Goal: Task Accomplishment & Management: Manage account settings

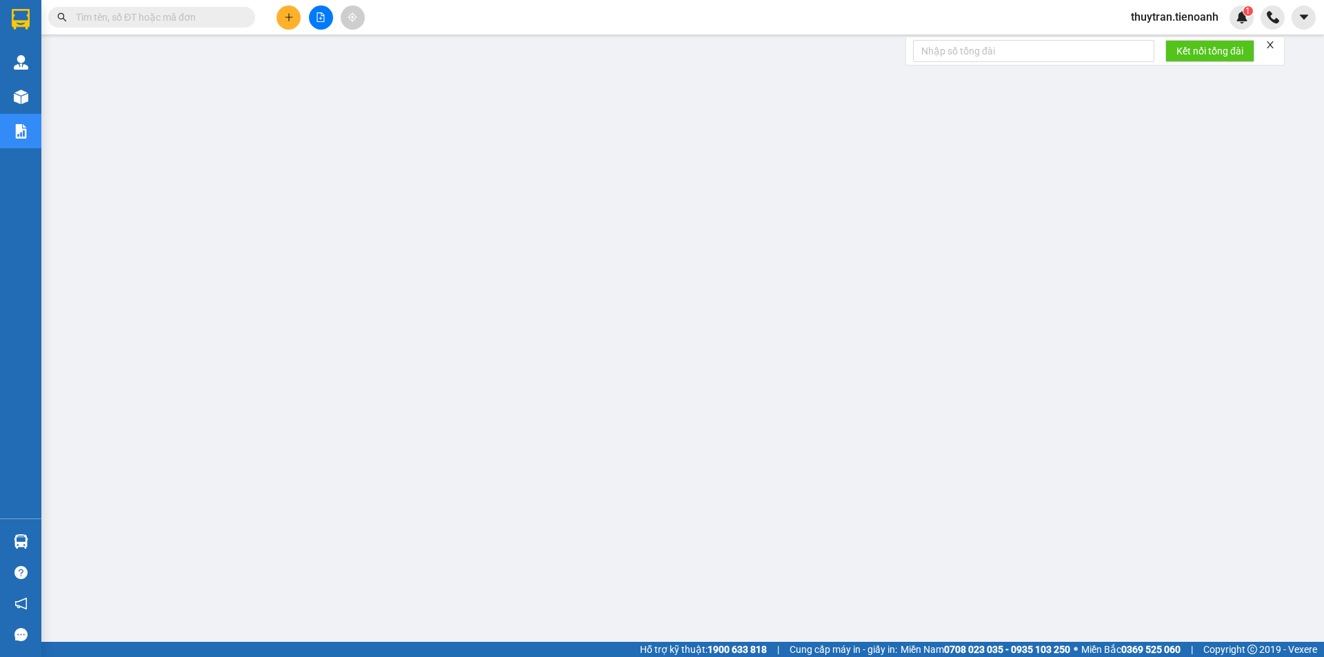
paste input "0972944624"
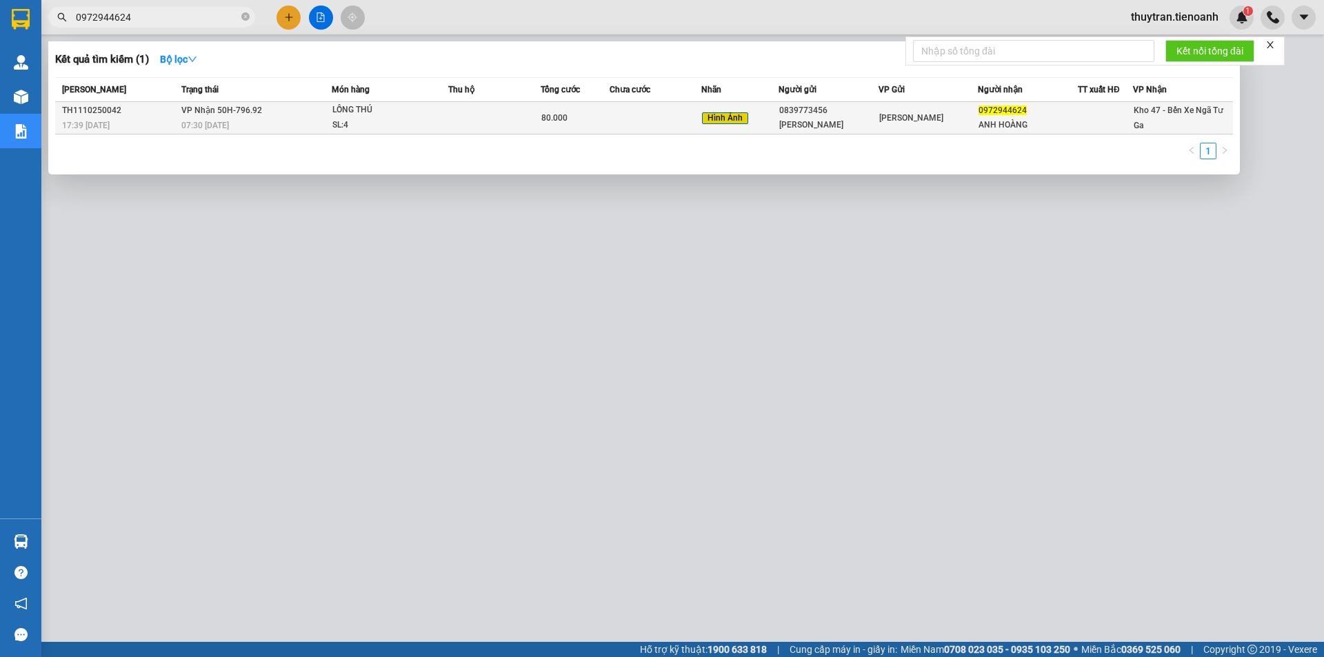
type input "0972944624"
click at [417, 120] on div "SL: 4" at bounding box center [383, 125] width 103 height 15
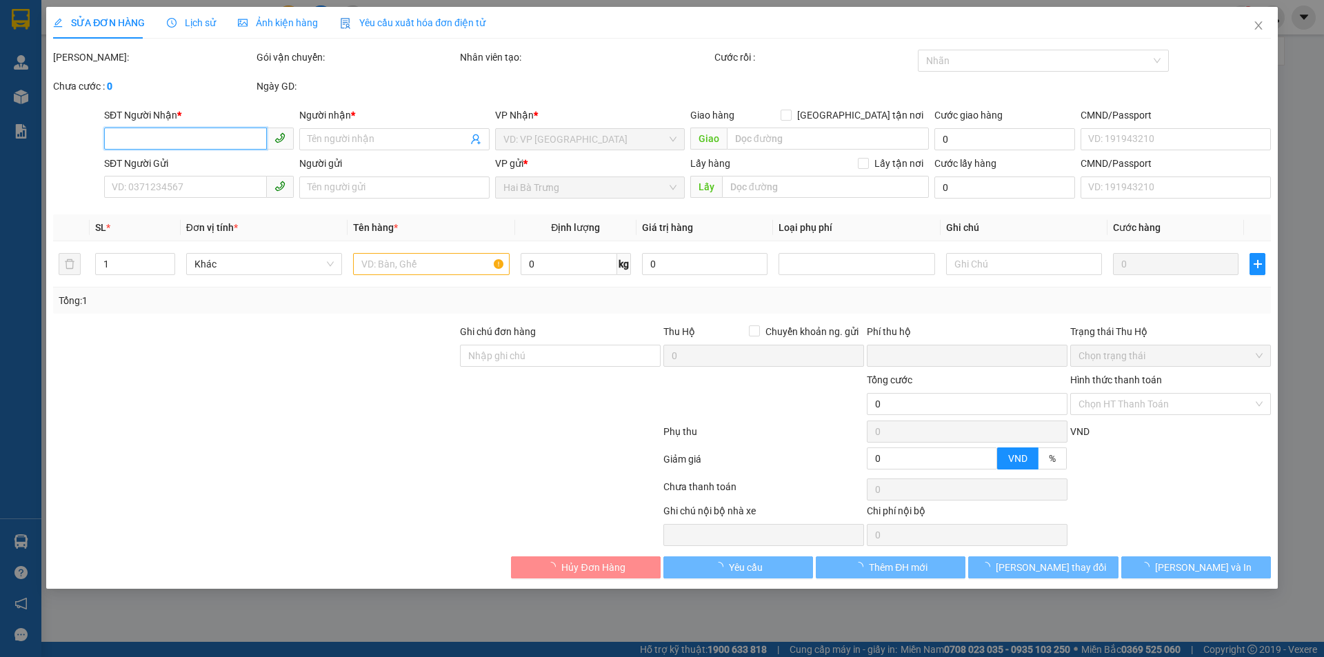
type input "0972944624"
type input "ANH HOÀNG"
type input "0839773456"
type input "[PERSON_NAME]"
type input "0"
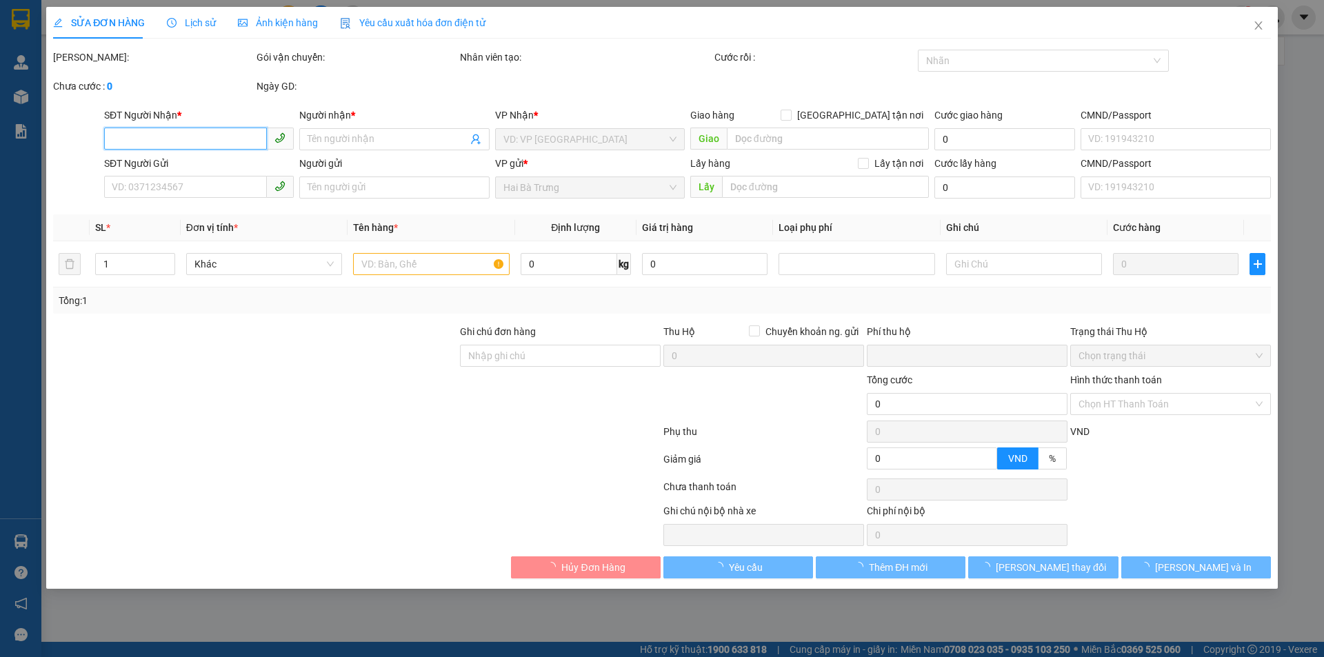
type input "80.000"
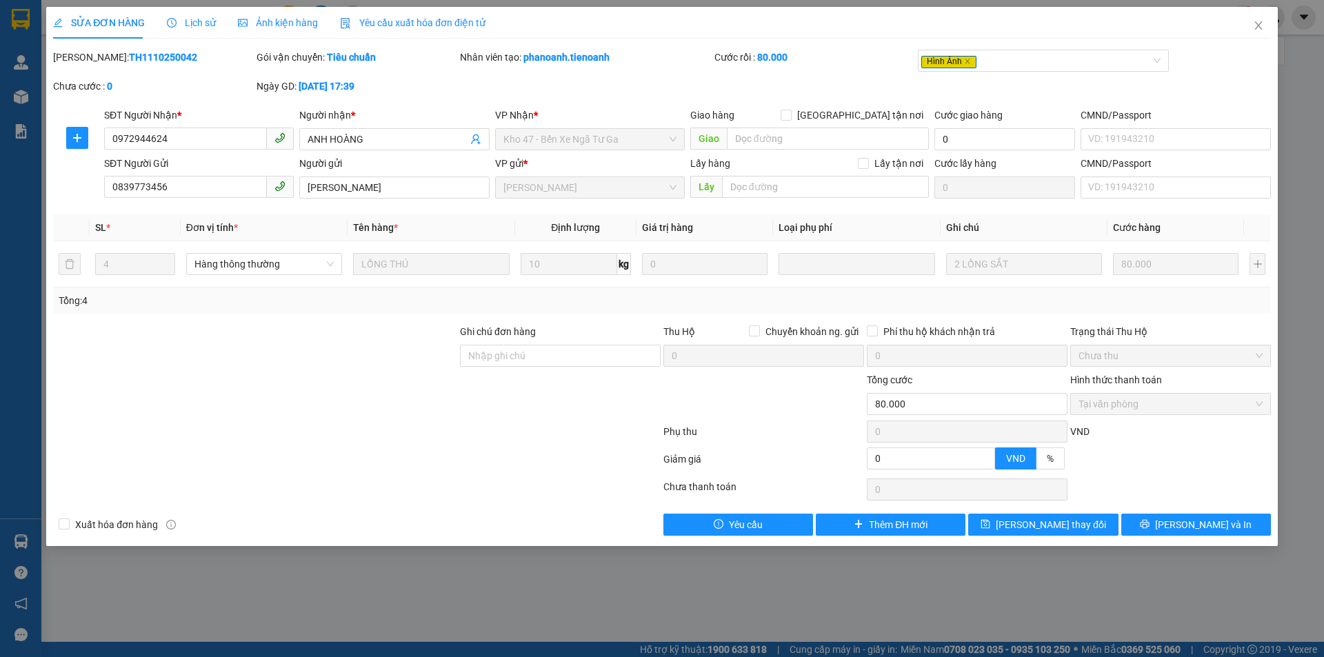
click at [202, 19] on span "Lịch sử" at bounding box center [191, 22] width 49 height 11
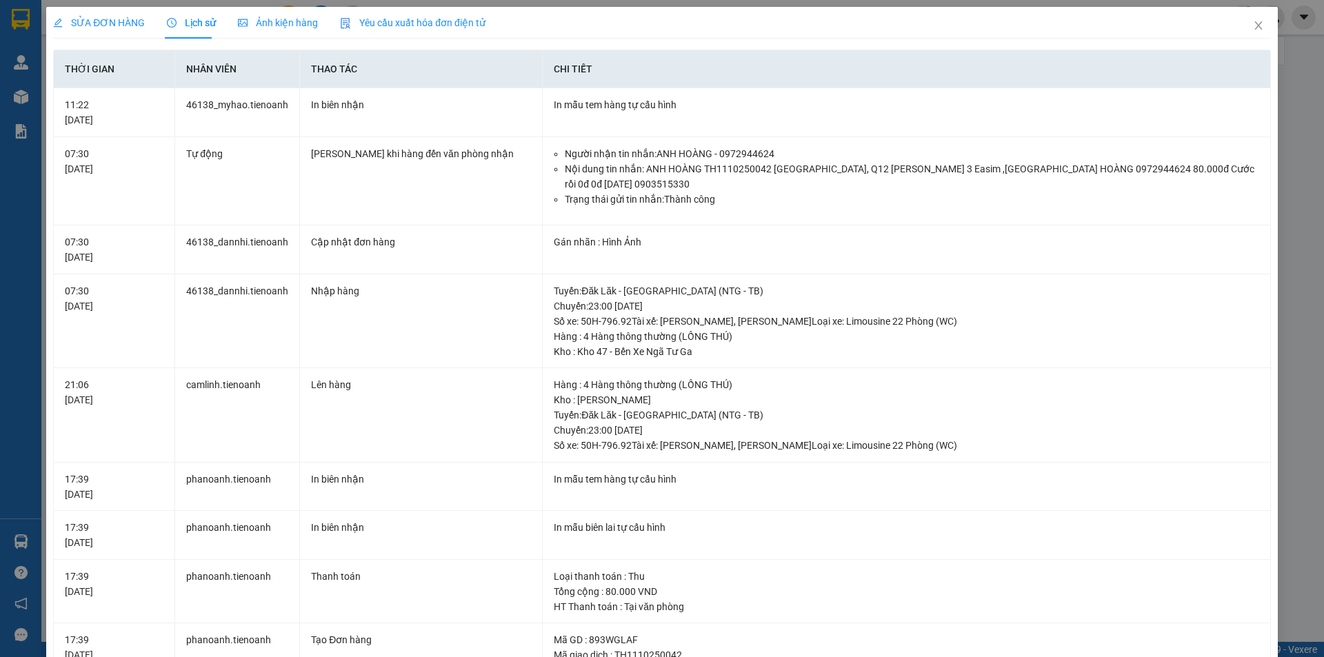
click at [91, 27] on span "SỬA ĐƠN HÀNG" at bounding box center [99, 22] width 92 height 11
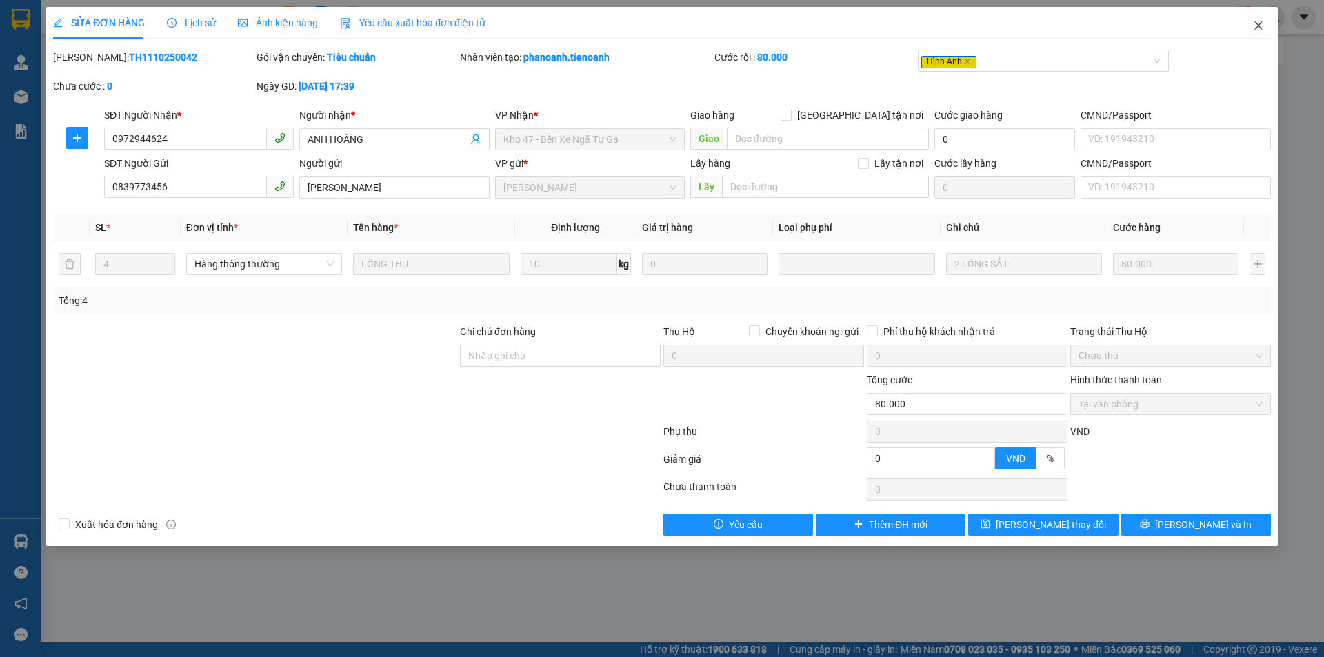
drag, startPoint x: 1260, startPoint y: 26, endPoint x: 1143, endPoint y: 44, distance: 118.6
click at [1249, 29] on span "Close" at bounding box center [1259, 26] width 39 height 39
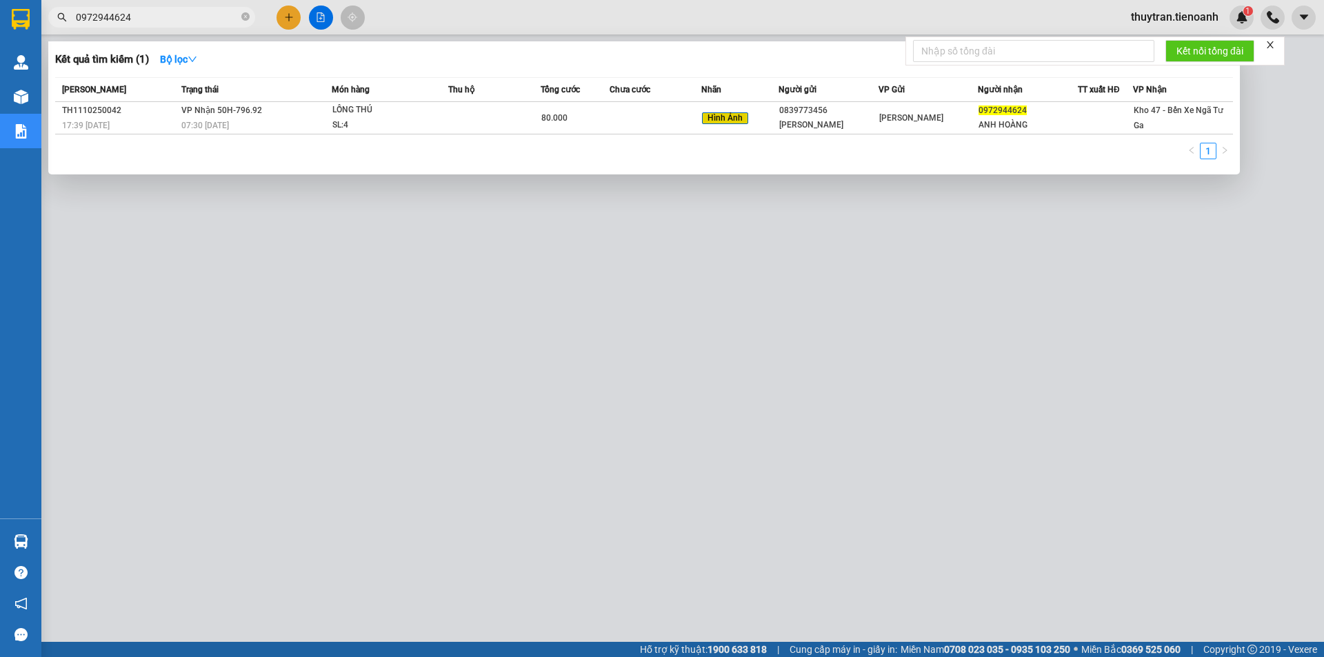
click at [139, 17] on input "0972944624" at bounding box center [157, 17] width 163 height 15
